Goal: Transaction & Acquisition: Purchase product/service

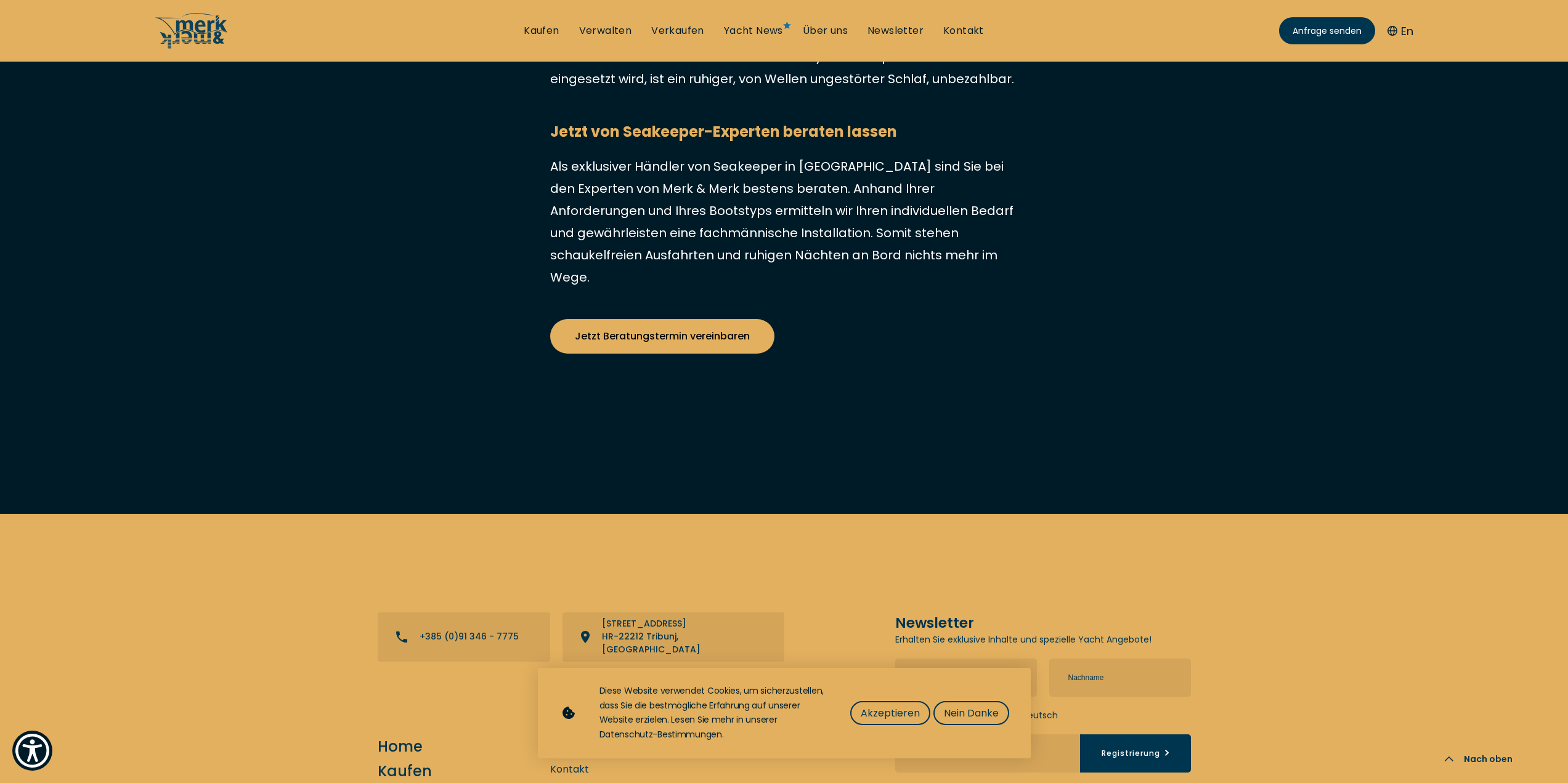
scroll to position [5976, 0]
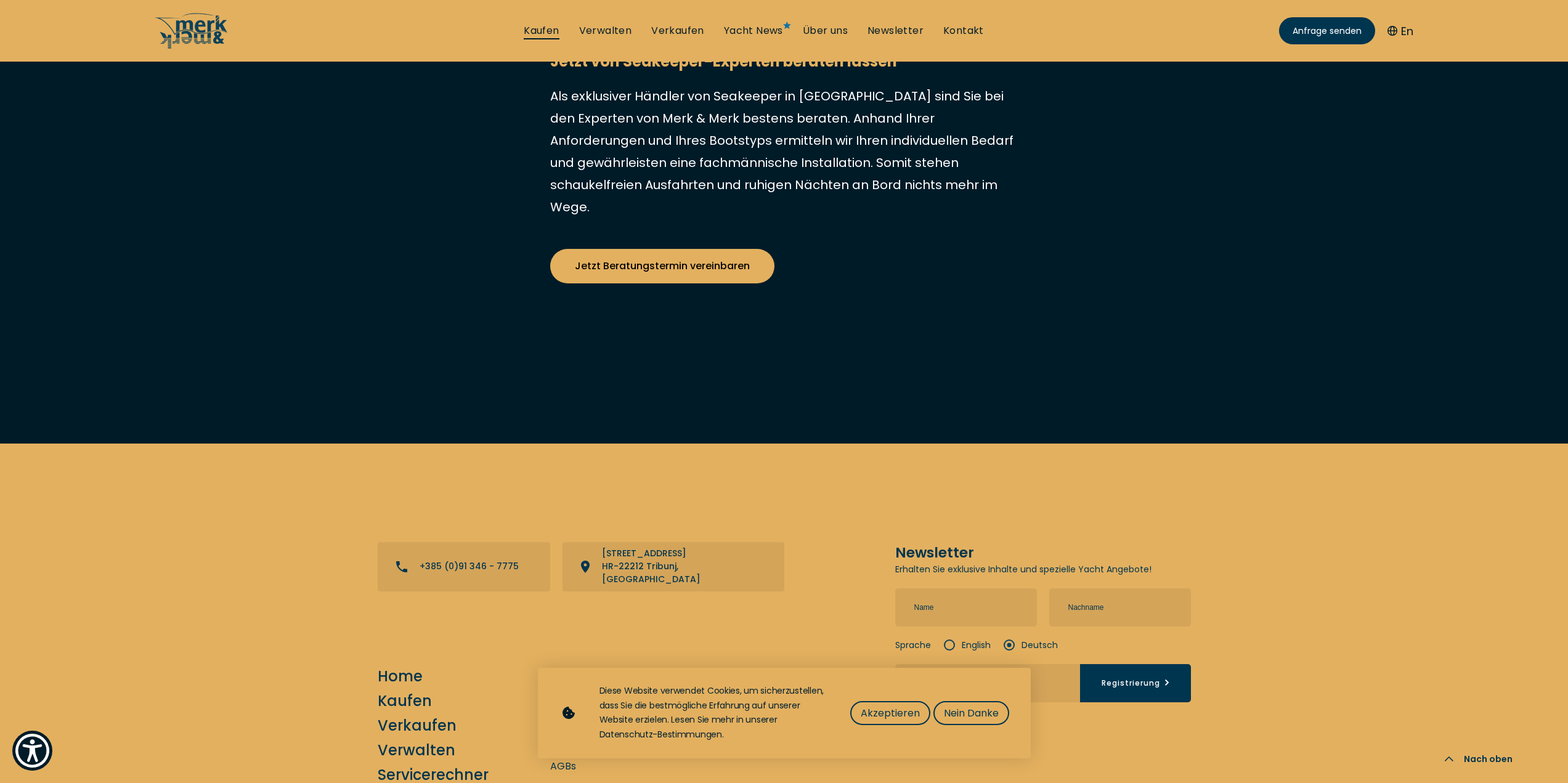
click at [534, 30] on link "Kaufen" at bounding box center [541, 31] width 35 height 14
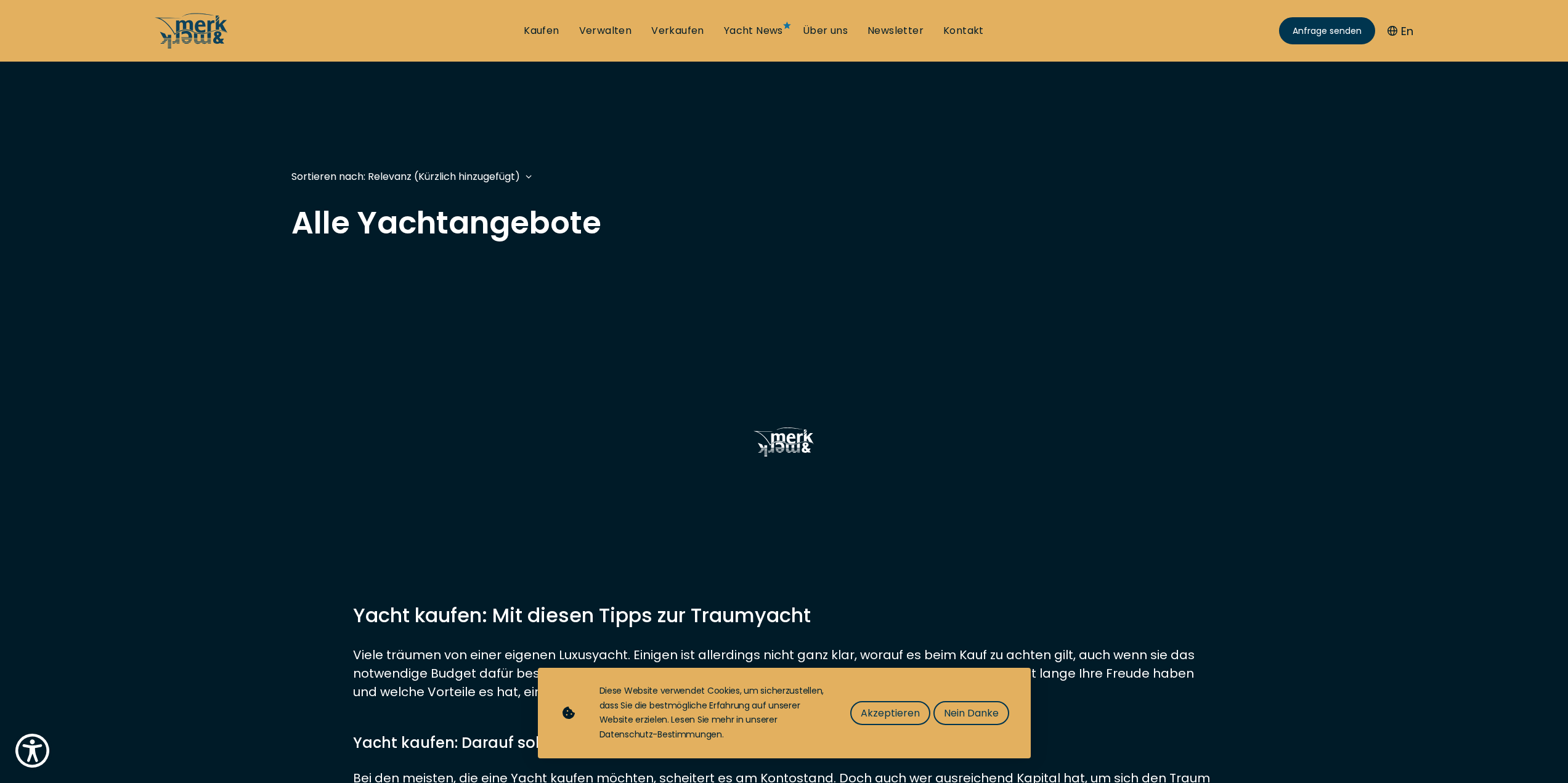
scroll to position [185, 0]
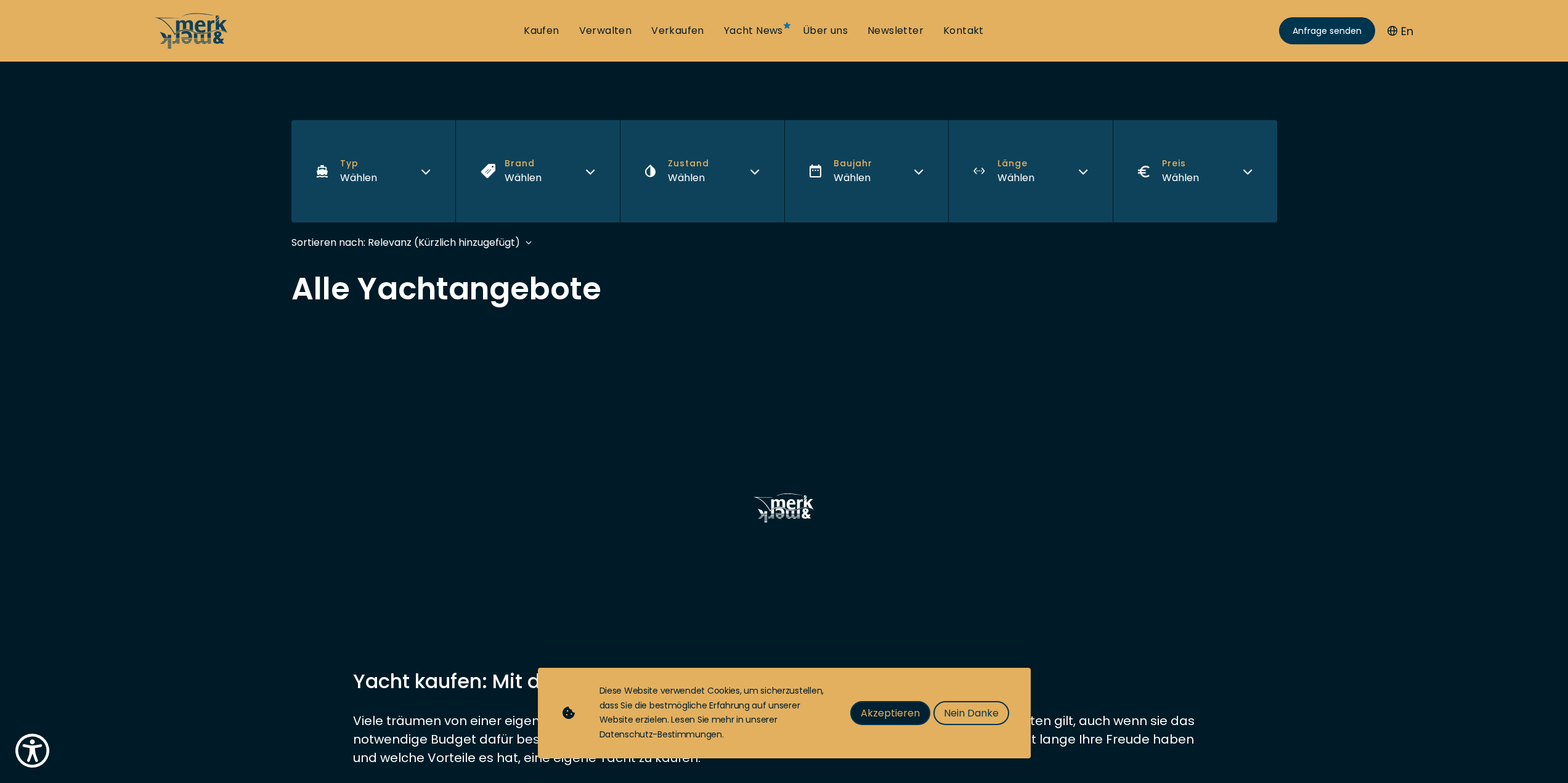
click at [900, 714] on span "Akzeptieren" at bounding box center [890, 713] width 59 height 15
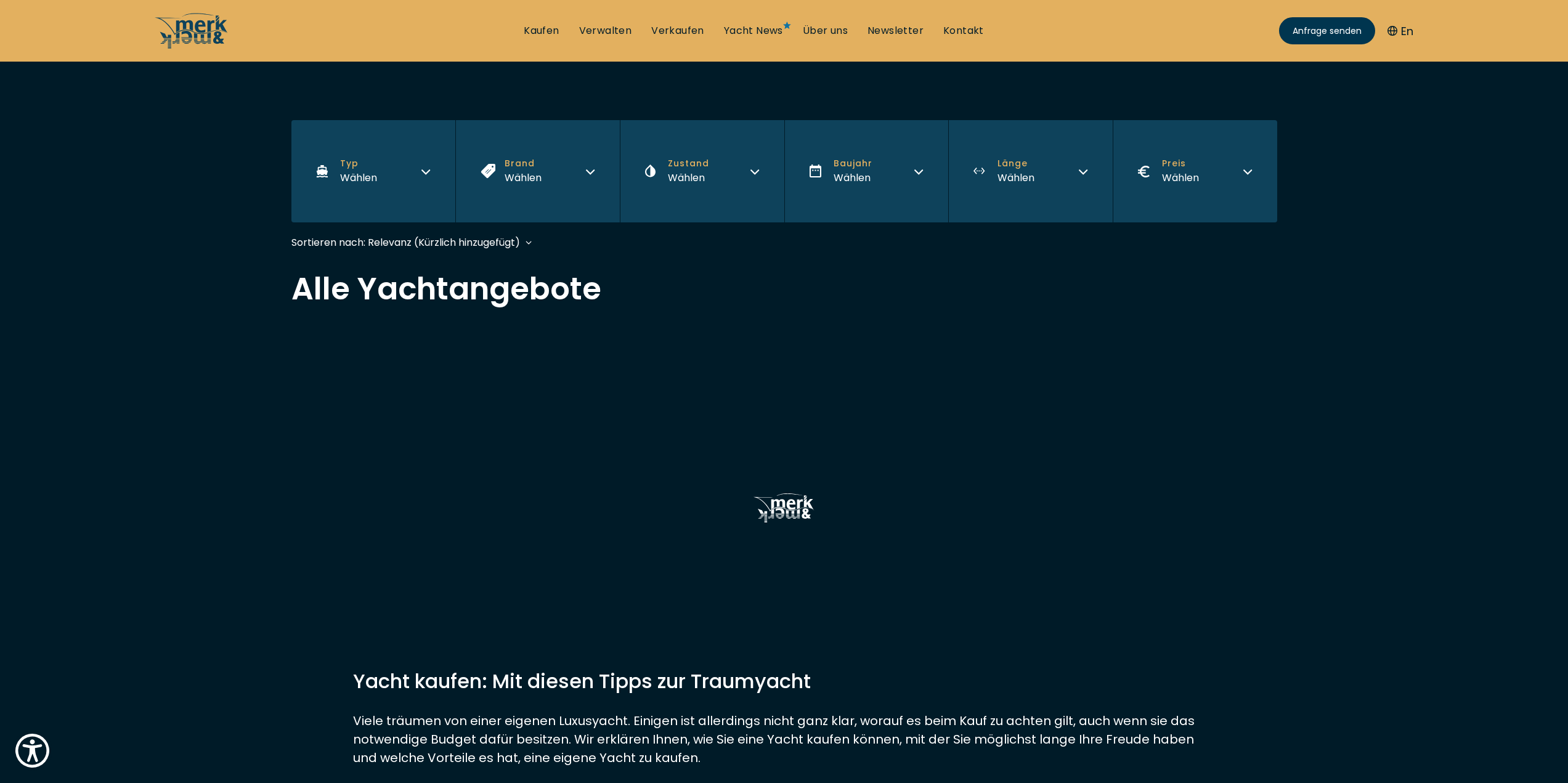
click at [369, 153] on button "Typ Wählen" at bounding box center [373, 171] width 164 height 102
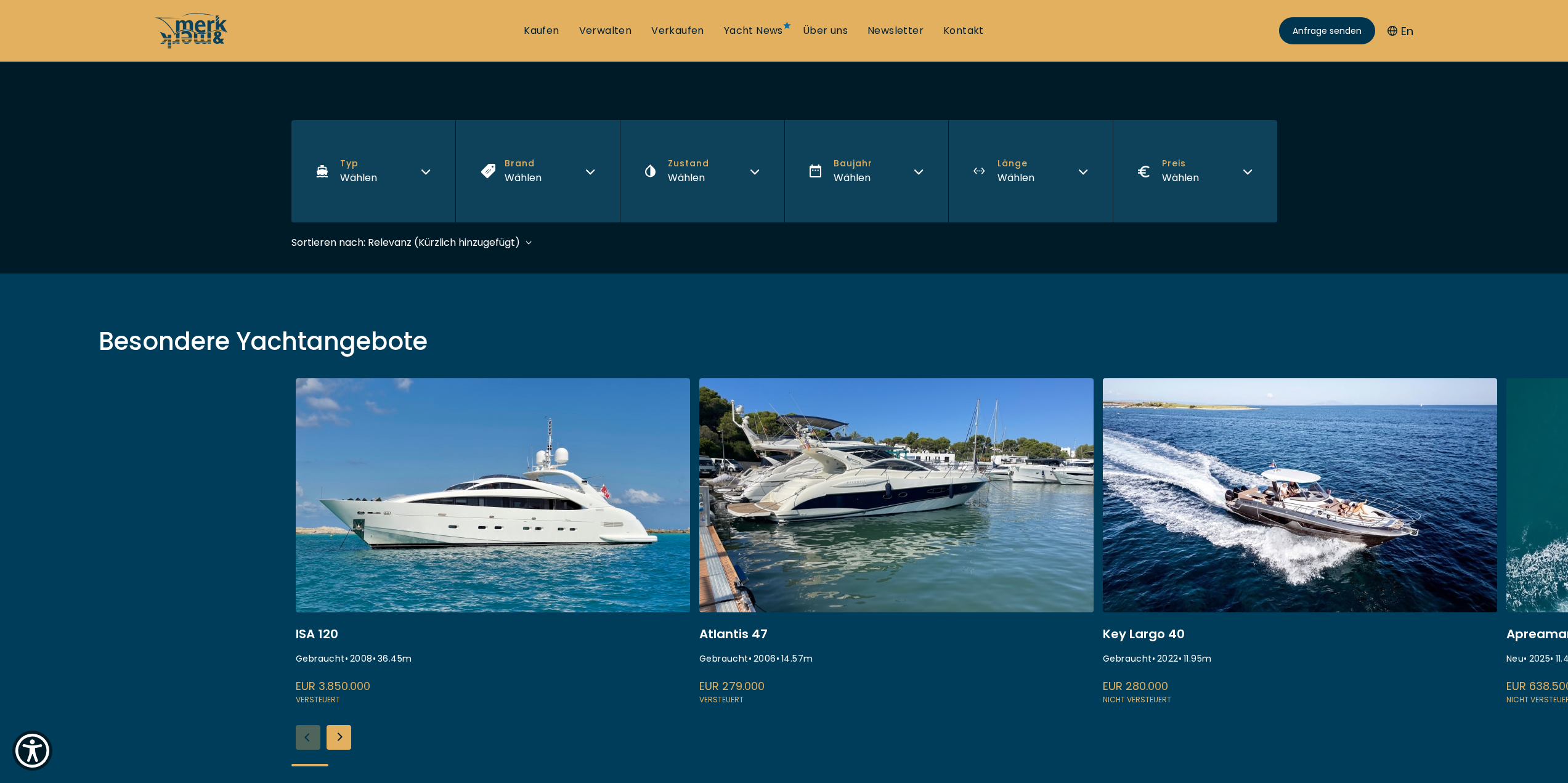
click at [632, 293] on div "Besondere Yachtangebote ISA 120 Gebraucht • 2008 • 36.45 m EUR 3.850.000 Verste…" at bounding box center [784, 530] width 1568 height 513
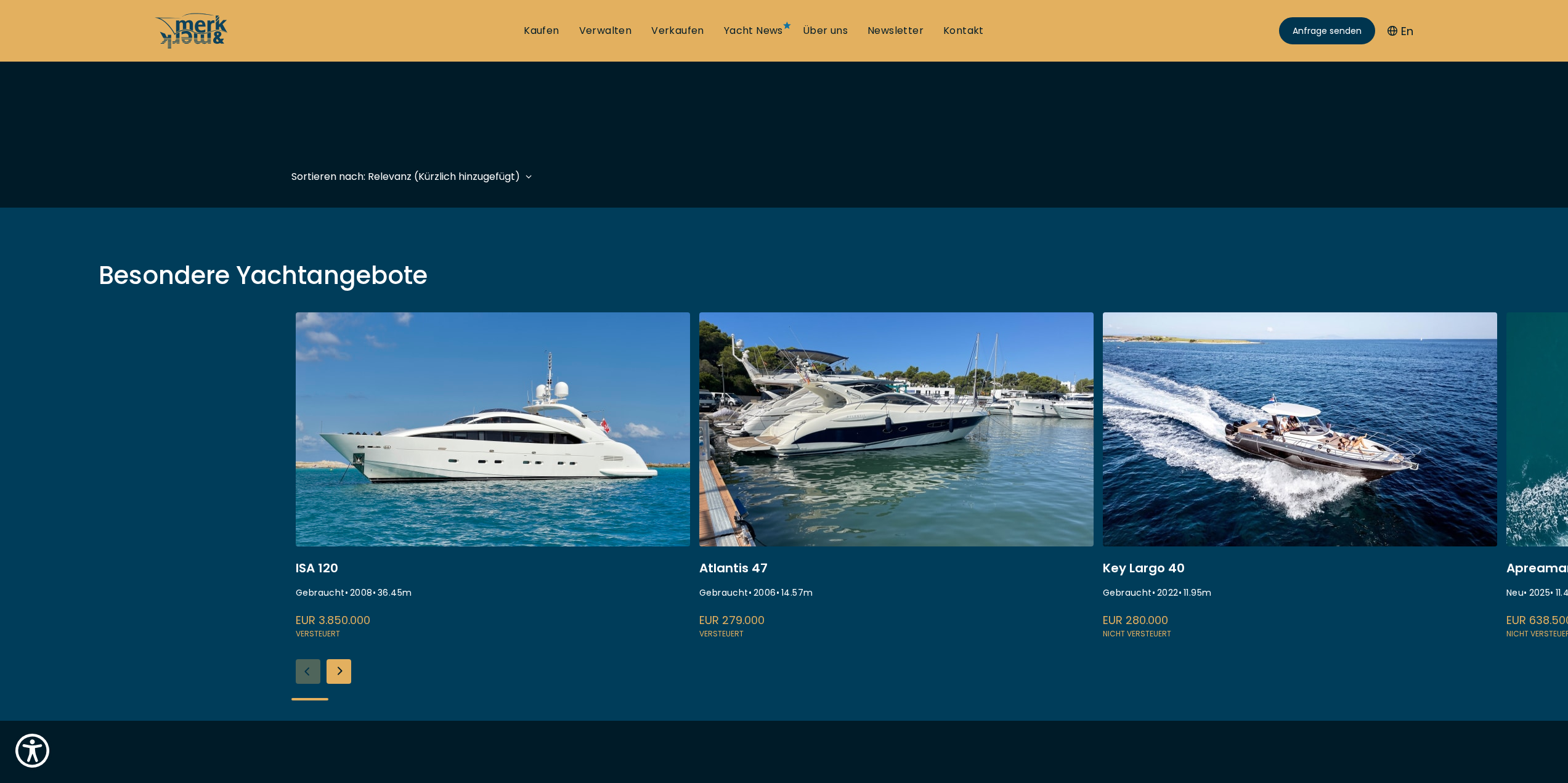
scroll to position [431, 0]
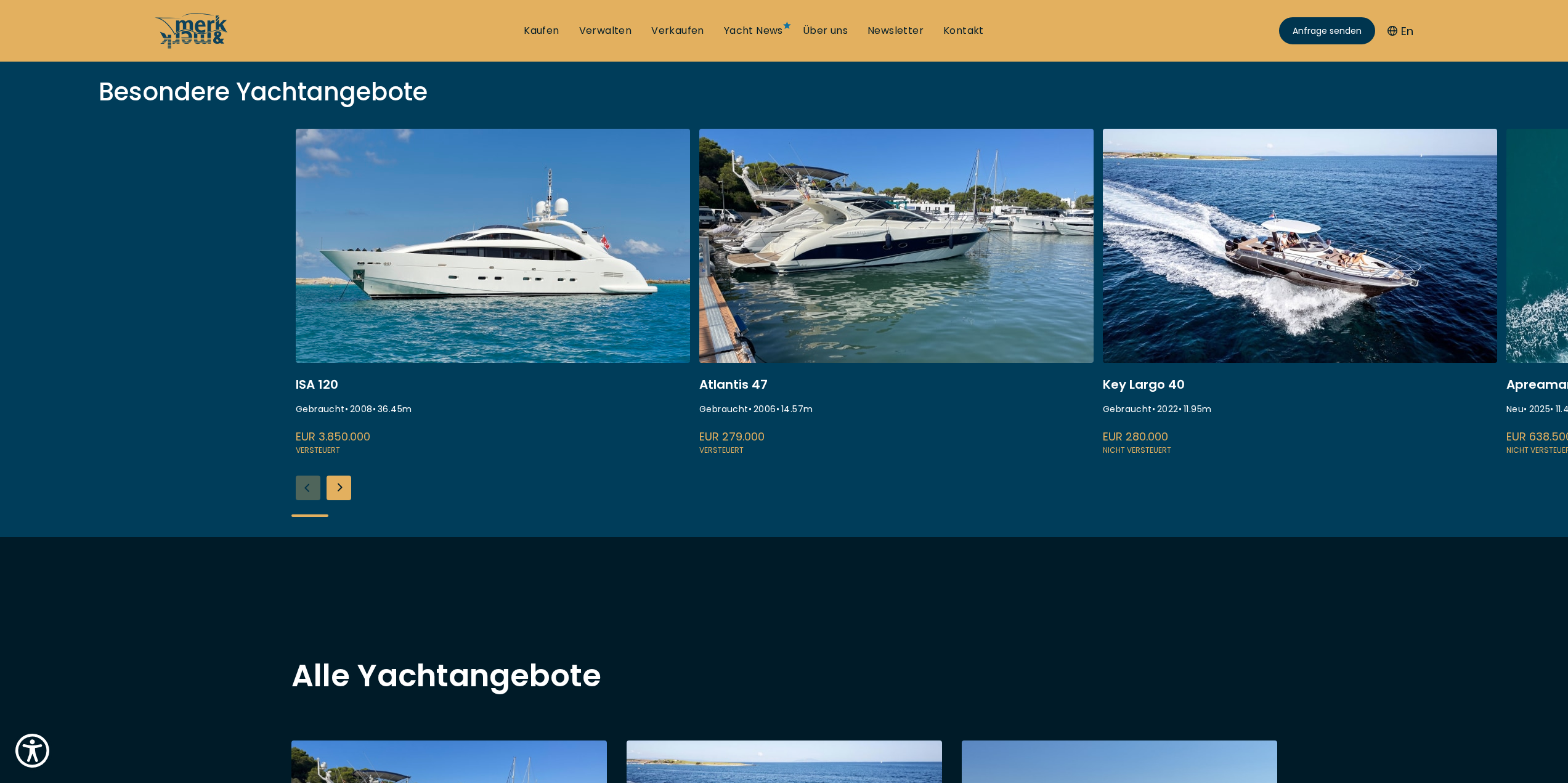
click at [346, 485] on div "Next slide" at bounding box center [339, 488] width 25 height 25
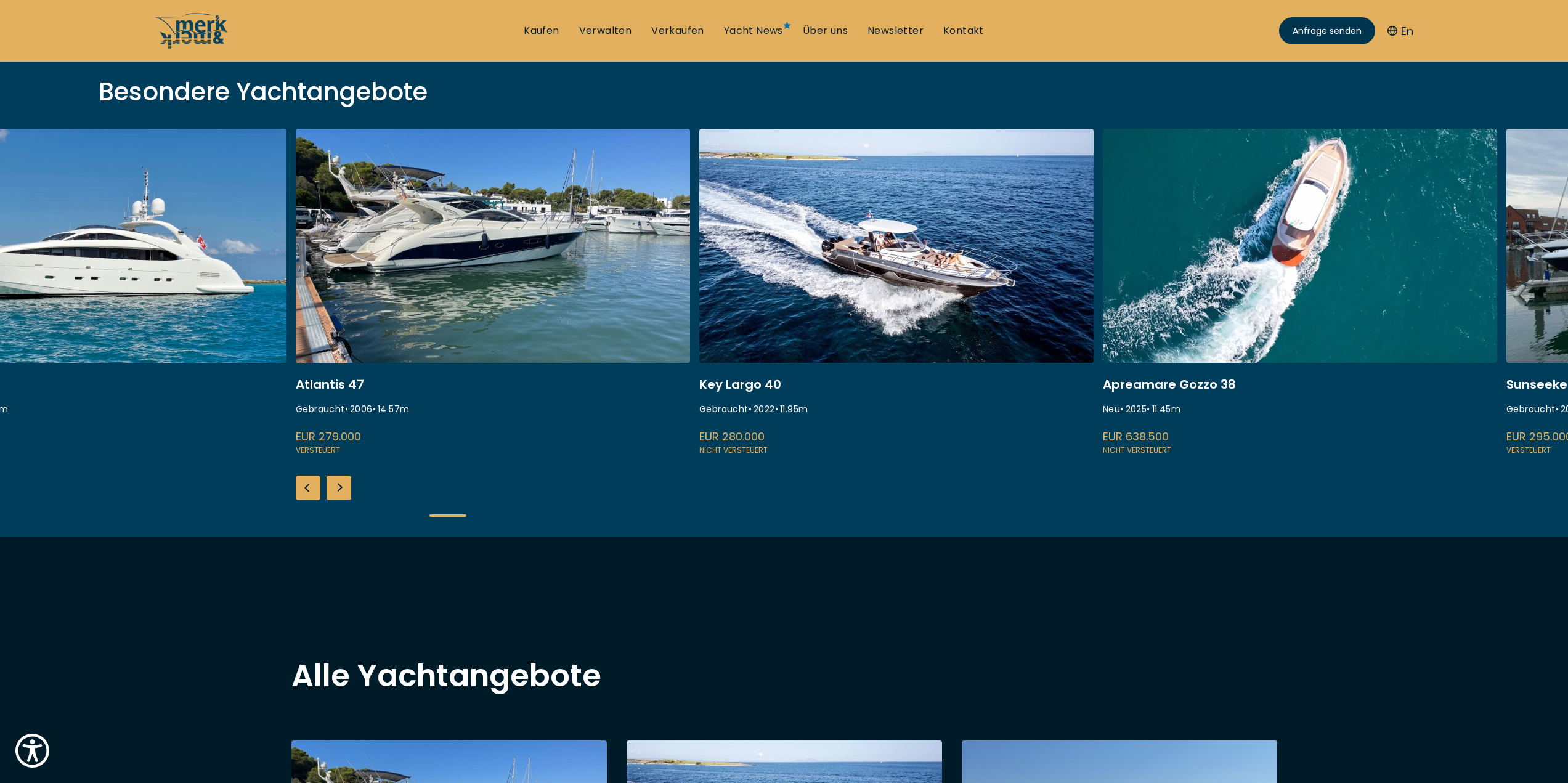
click at [346, 485] on div "Next slide" at bounding box center [339, 488] width 25 height 25
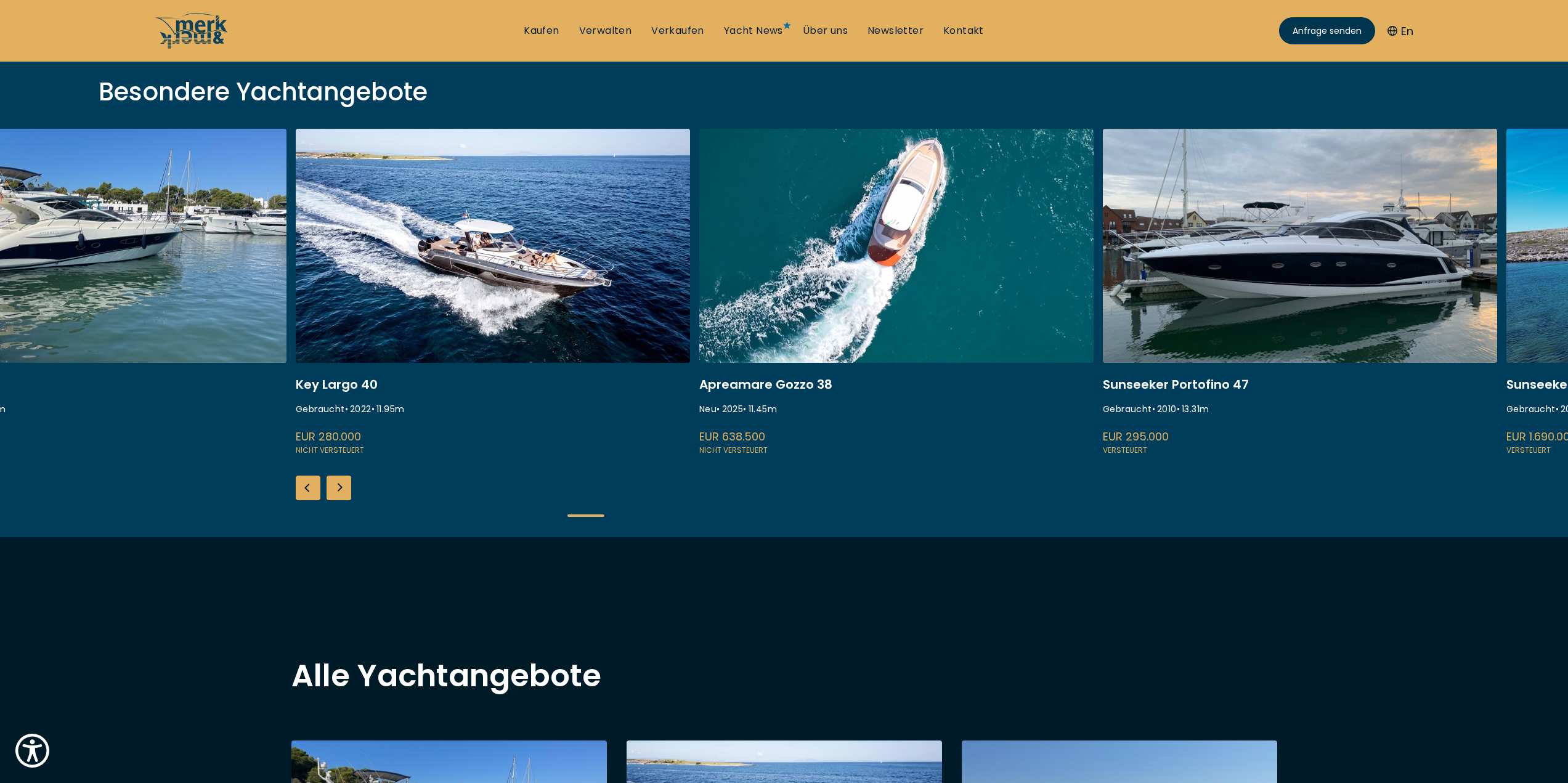
click at [346, 485] on div "Next slide" at bounding box center [339, 488] width 25 height 25
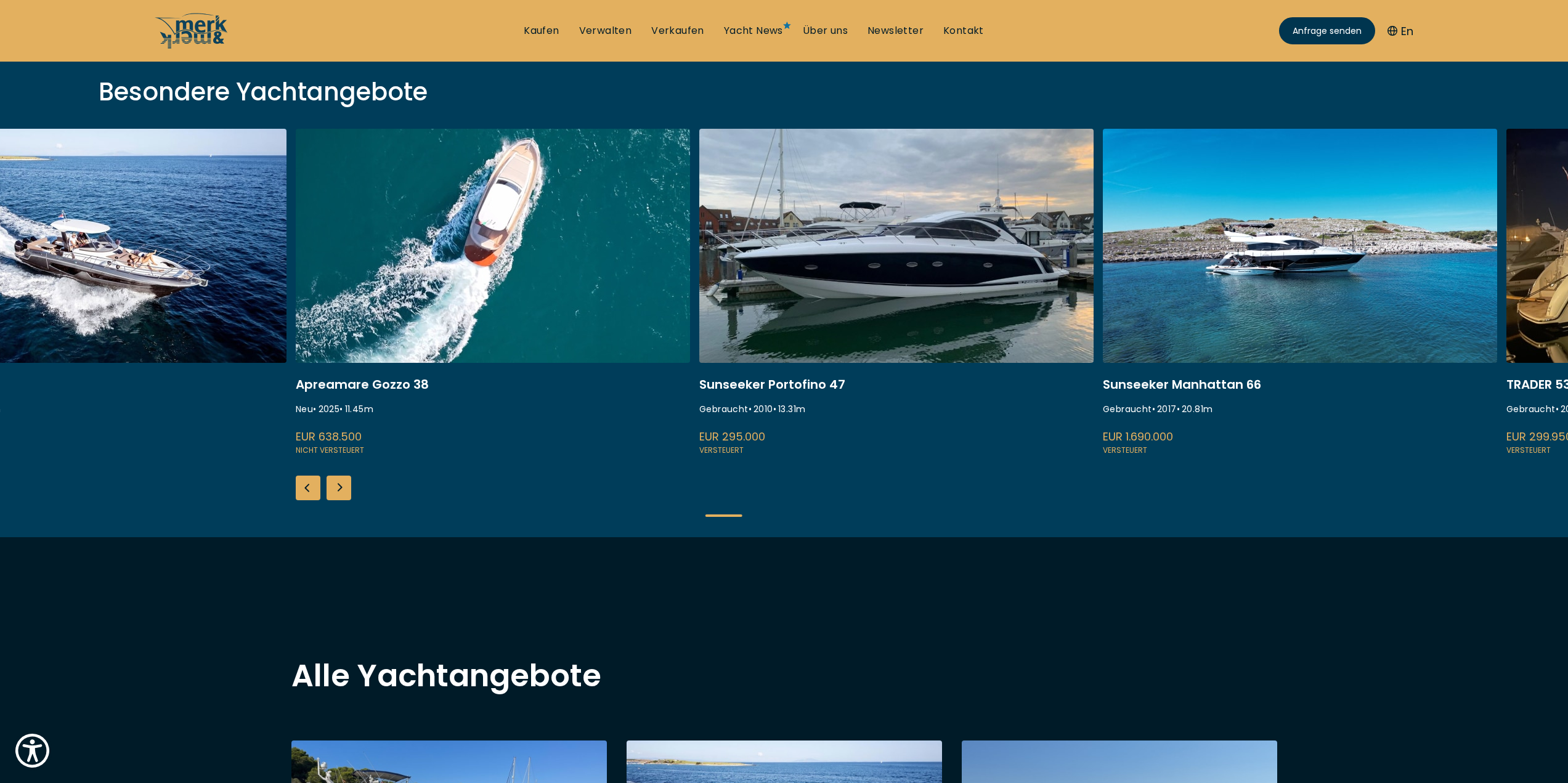
click at [346, 485] on div "Next slide" at bounding box center [339, 488] width 25 height 25
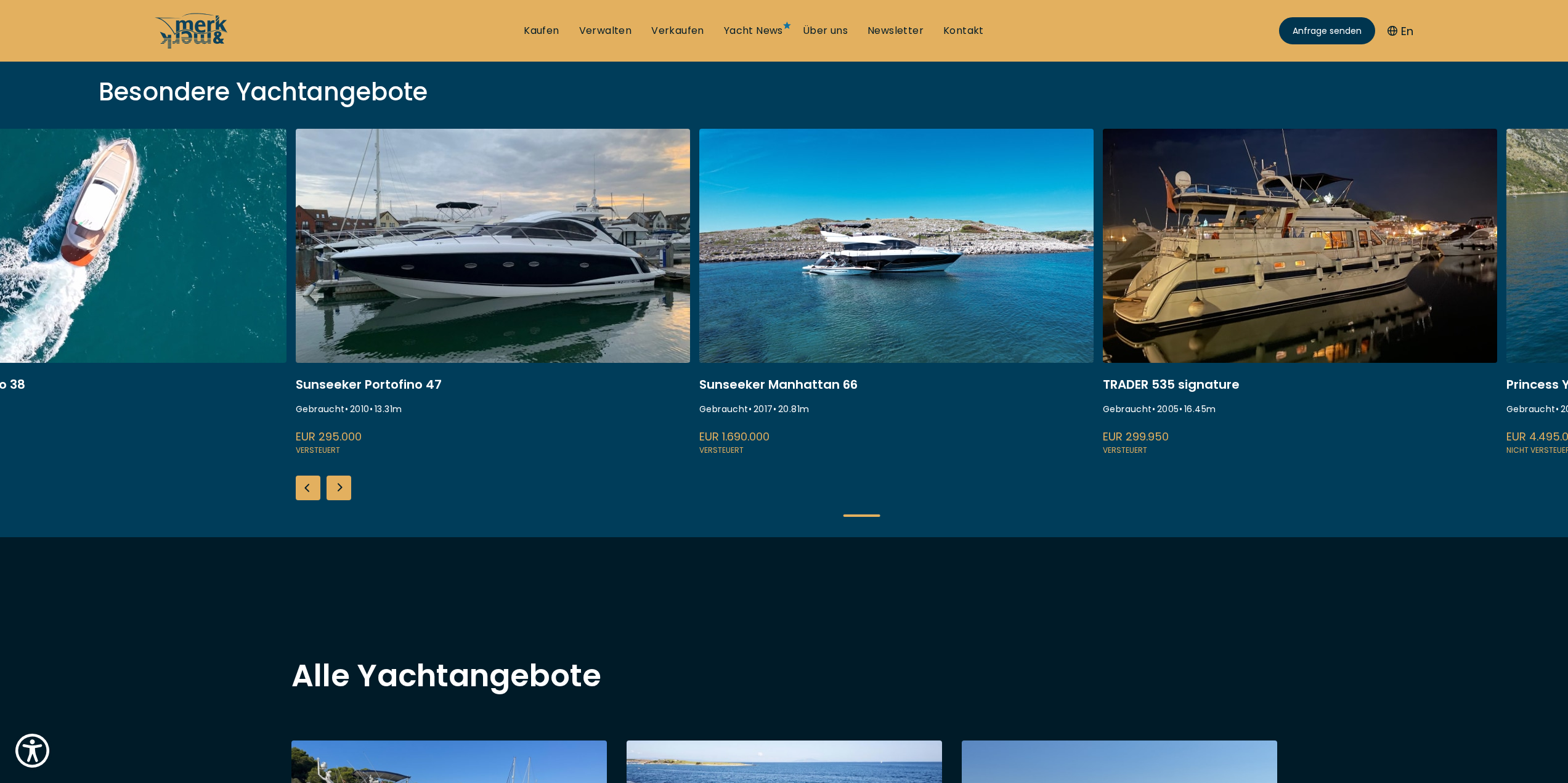
click at [346, 485] on div "Next slide" at bounding box center [339, 488] width 25 height 25
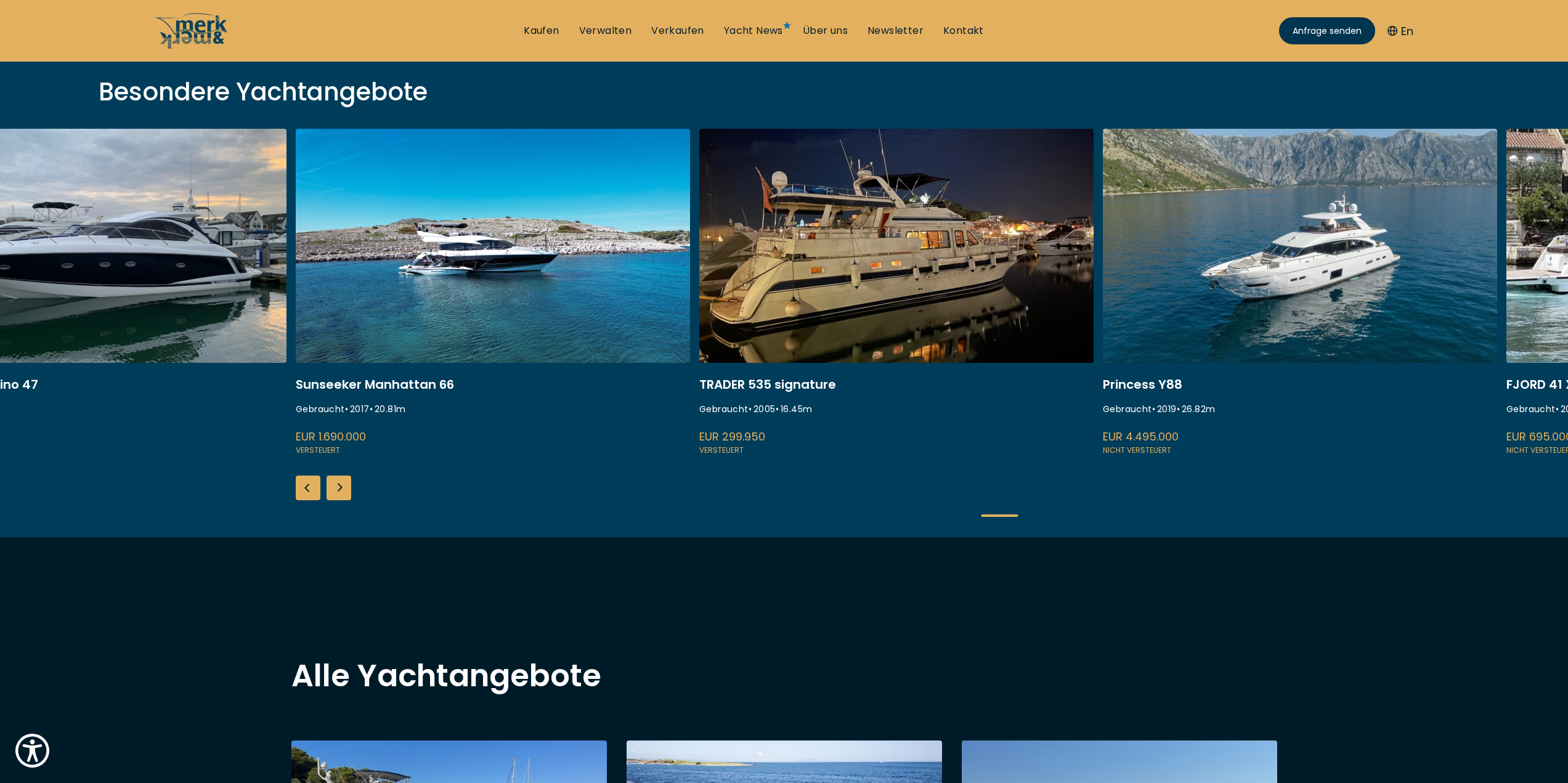
click at [346, 485] on div "Next slide" at bounding box center [339, 488] width 25 height 25
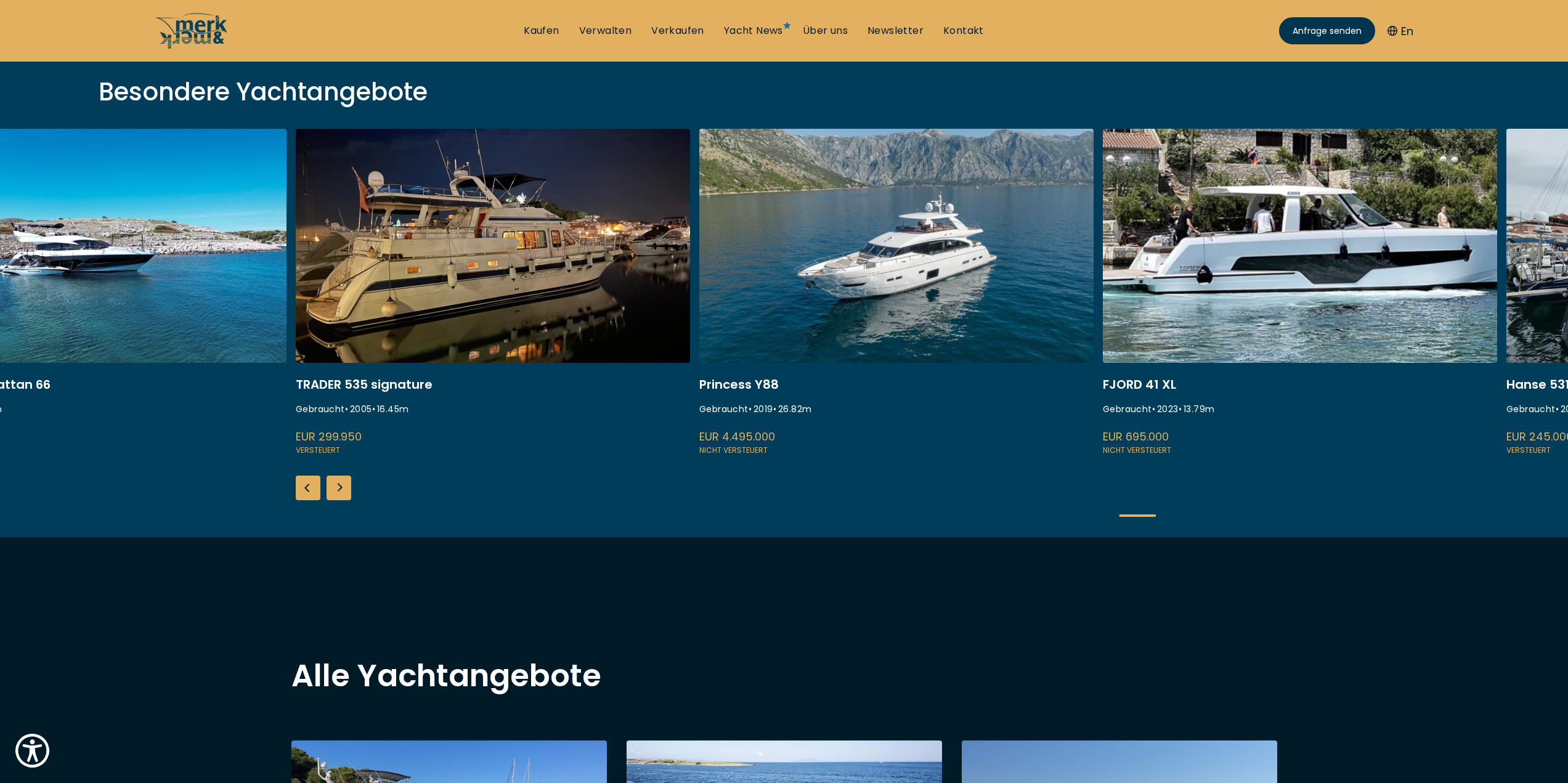
click at [346, 485] on div "Next slide" at bounding box center [339, 488] width 25 height 25
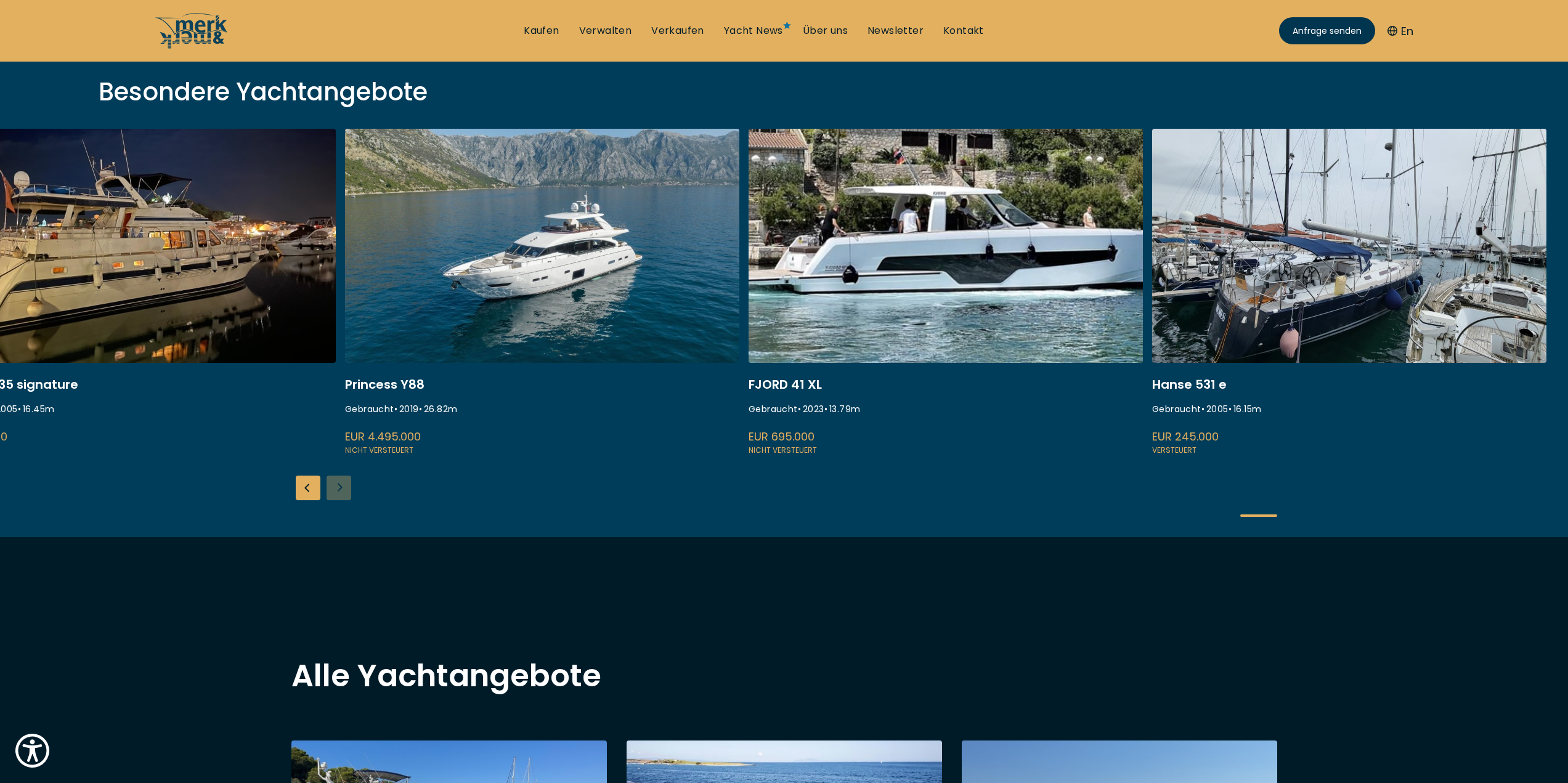
click at [346, 485] on div "ISA 120 Gebraucht • 2008 • 36.45 m EUR 3.850.000 Versteuert Atlantis 47 Gebrauc…" at bounding box center [784, 333] width 1568 height 409
click at [296, 489] on div "Previous slide" at bounding box center [308, 488] width 25 height 25
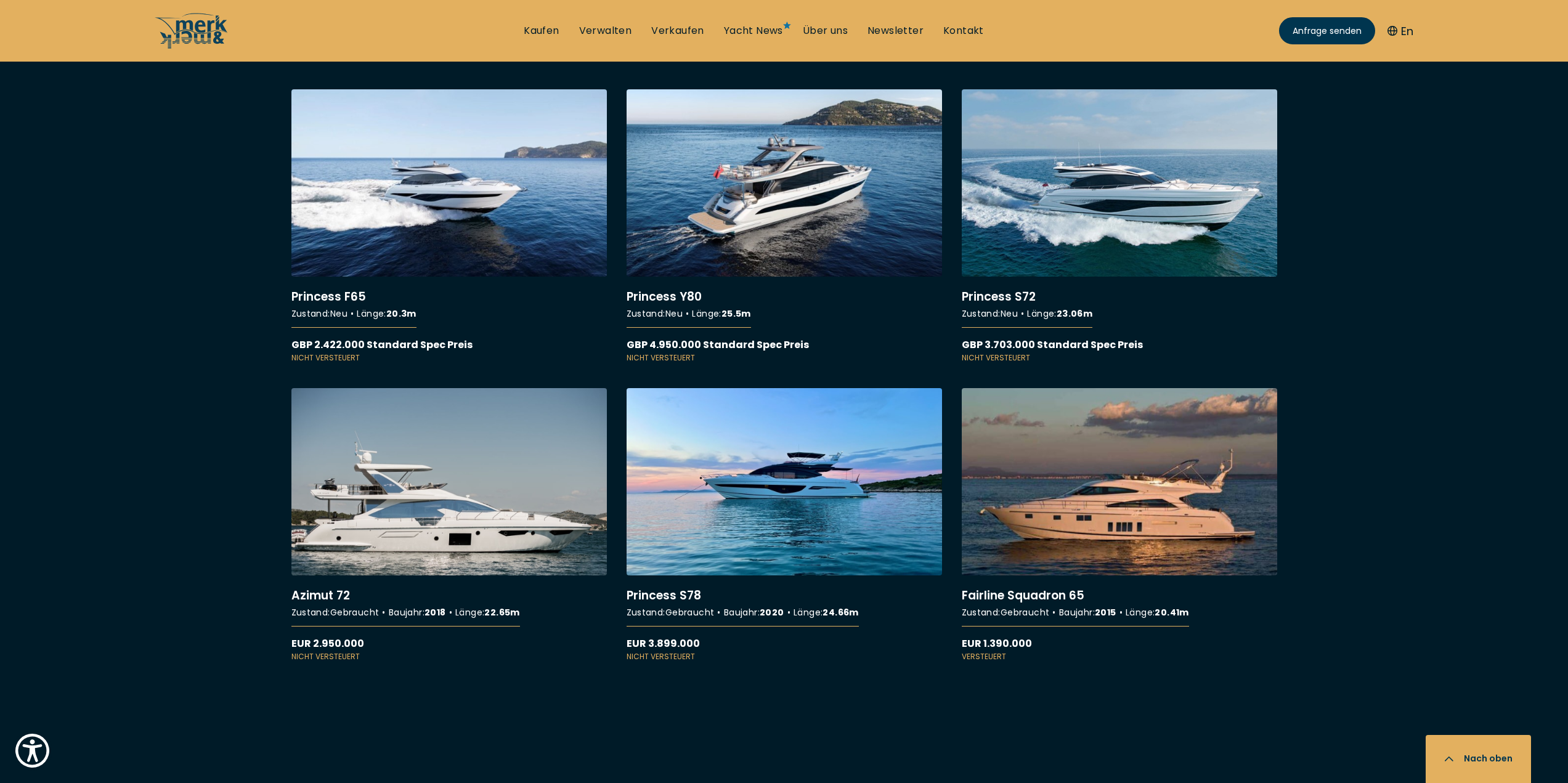
scroll to position [7332, 0]
